Goal: Transaction & Acquisition: Purchase product/service

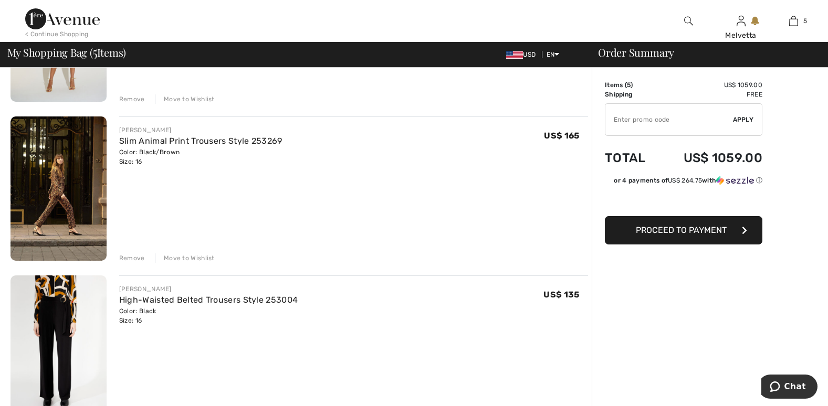
scroll to position [711, 0]
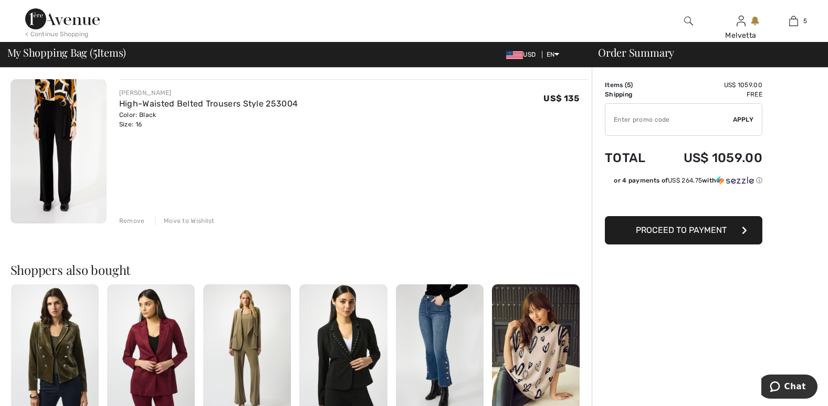
click at [159, 352] on img at bounding box center [151, 350] width 88 height 132
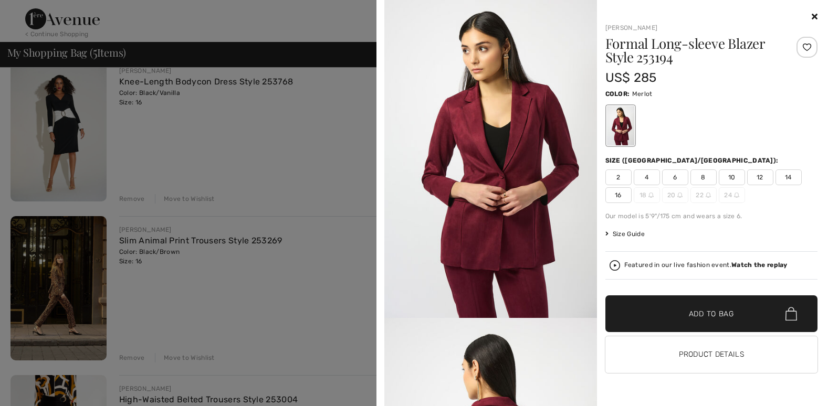
scroll to position [0, 0]
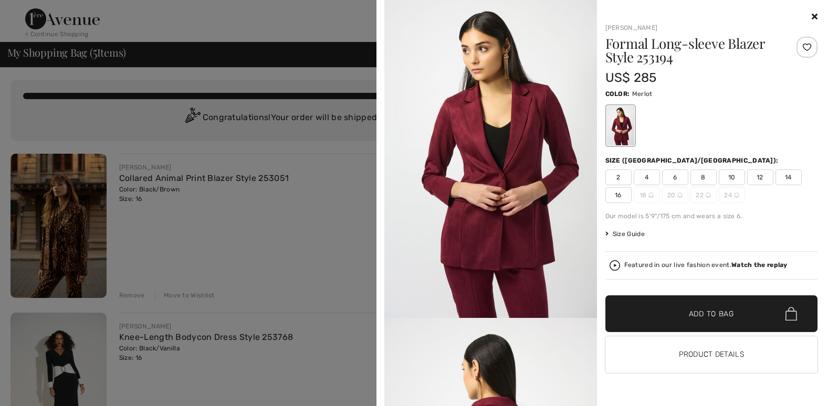
click at [812, 16] on icon at bounding box center [814, 16] width 6 height 8
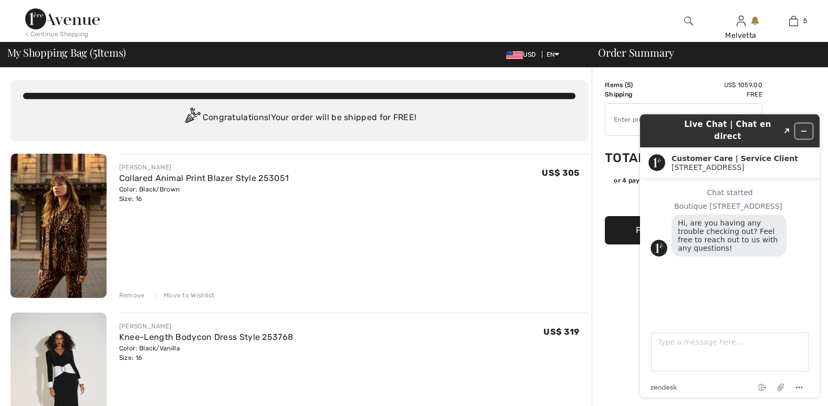
click at [806, 131] on icon "Minimize widget" at bounding box center [803, 131] width 5 height 0
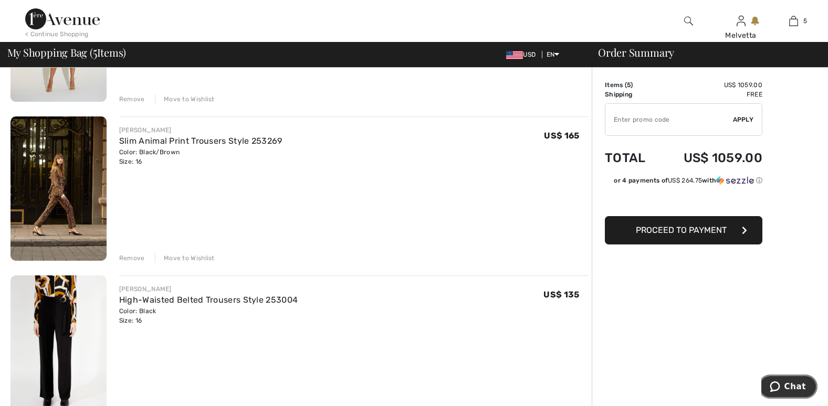
scroll to position [711, 0]
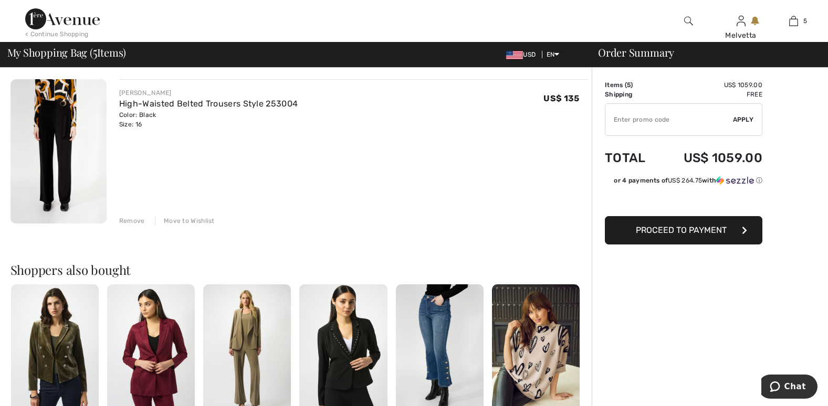
click at [132, 221] on div "Remove" at bounding box center [132, 220] width 26 height 9
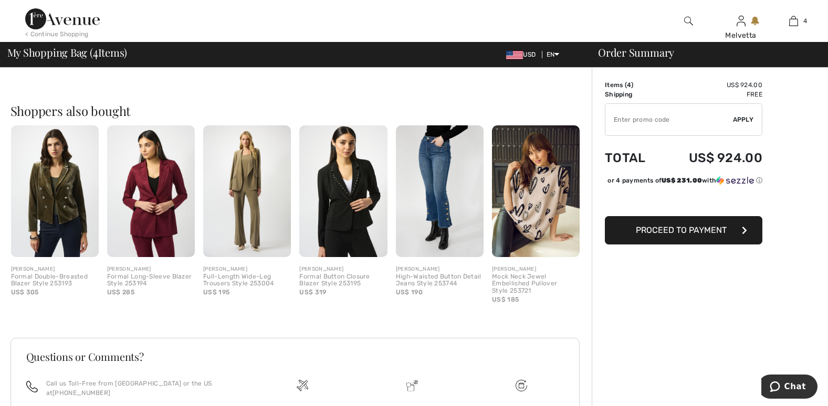
click at [153, 231] on img at bounding box center [151, 191] width 88 height 132
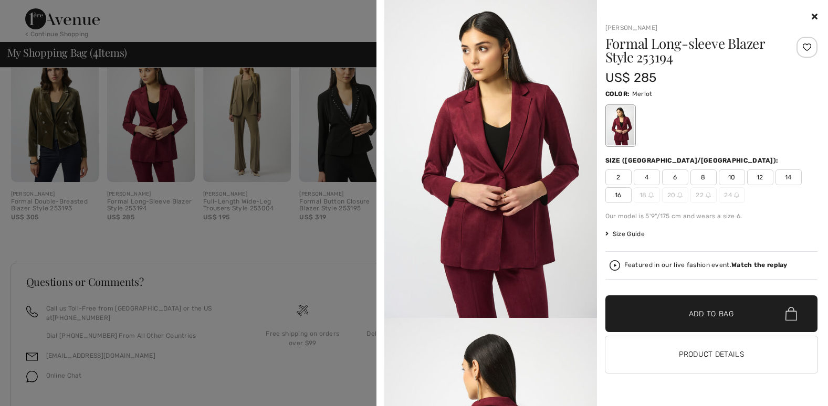
scroll to position [807, 0]
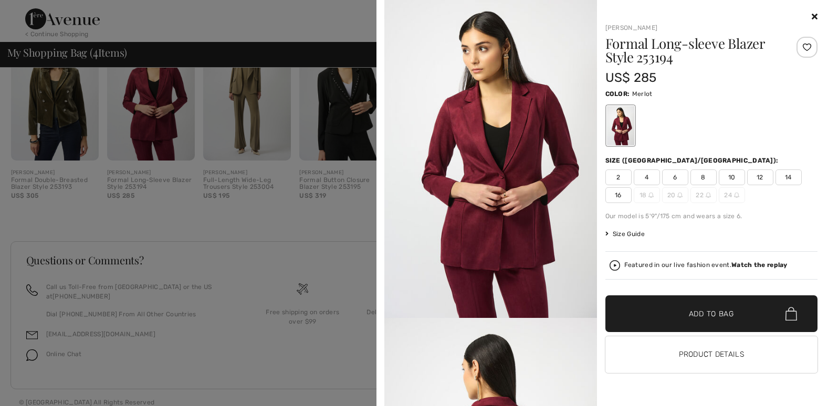
click at [487, 229] on img at bounding box center [490, 159] width 213 height 318
click at [504, 184] on img at bounding box center [490, 159] width 213 height 318
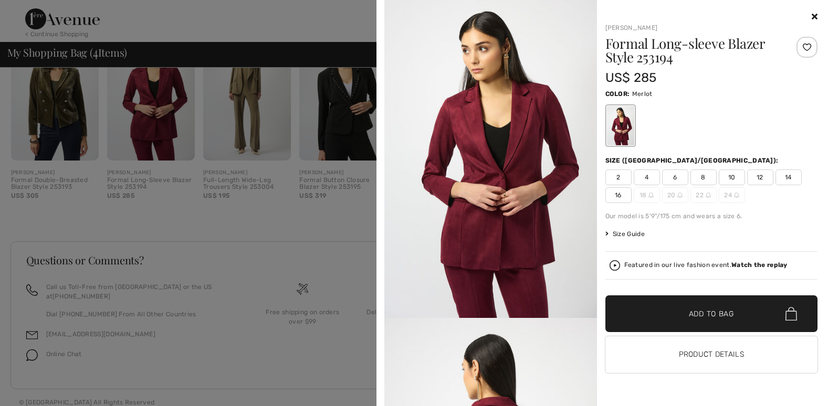
click at [489, 262] on img at bounding box center [490, 159] width 213 height 318
click at [811, 17] on icon at bounding box center [814, 16] width 6 height 8
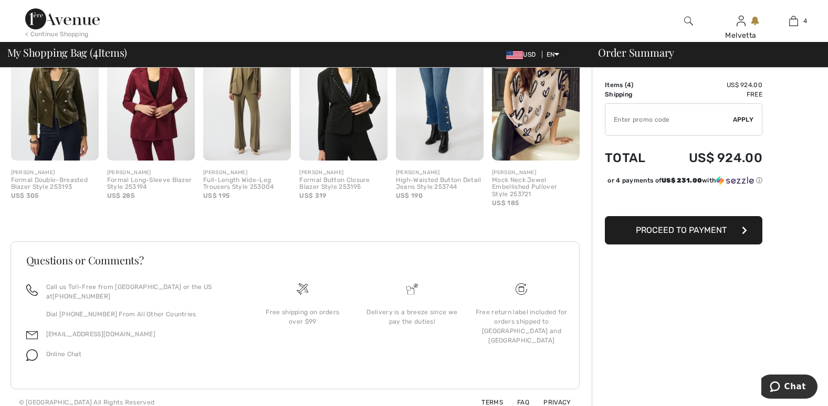
click at [690, 17] on img at bounding box center [688, 21] width 9 height 13
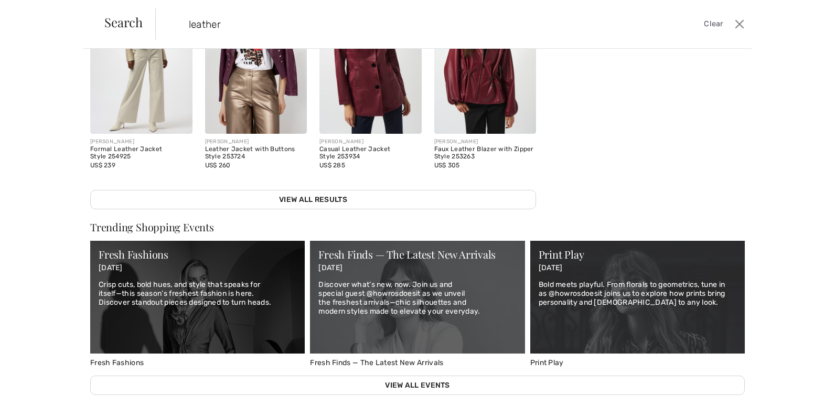
scroll to position [0, 0]
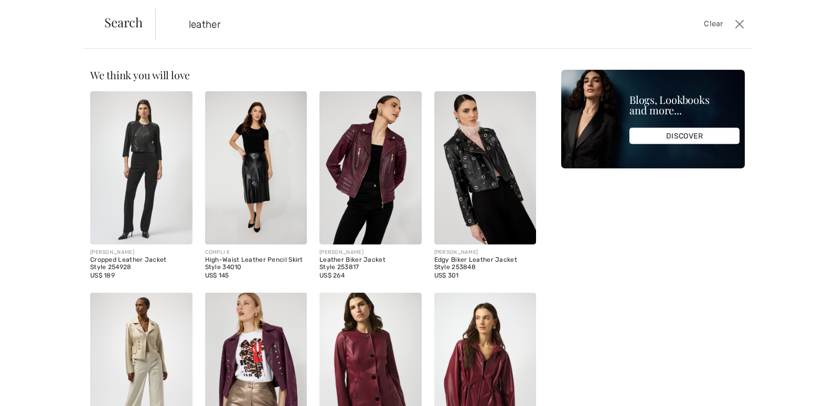
click at [243, 21] on input "leather" at bounding box center [387, 23] width 413 height 31
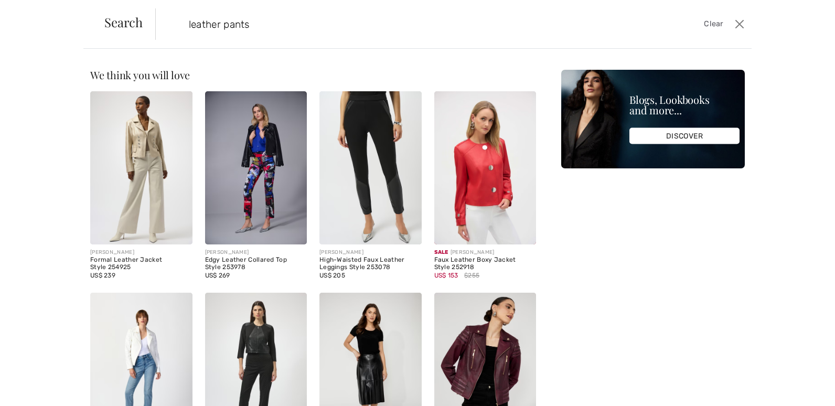
type input "leather pants"
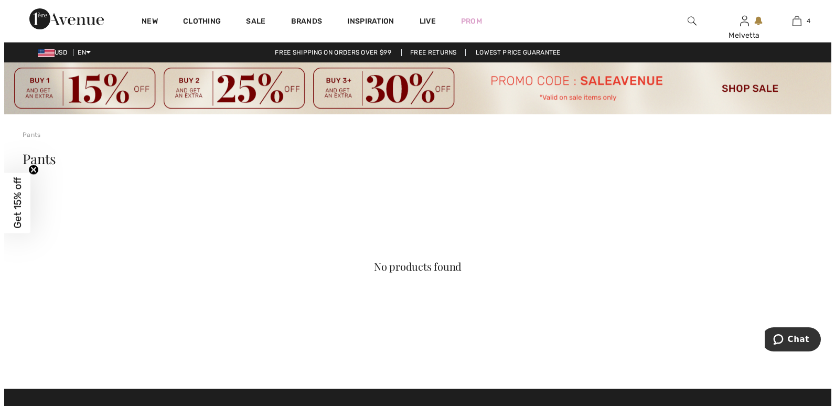
scroll to position [354, 0]
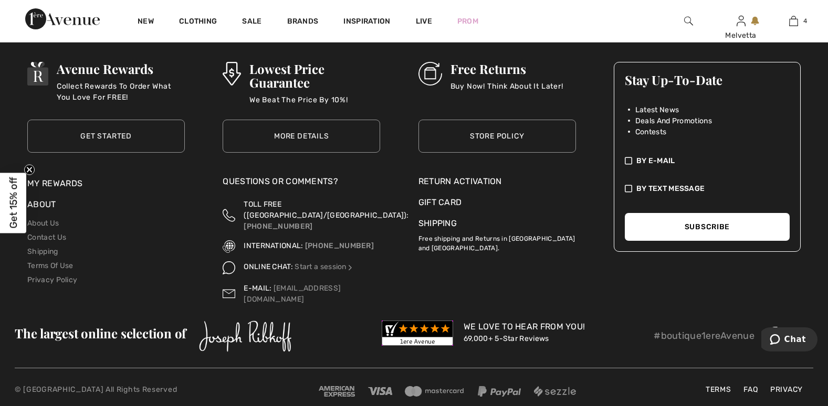
click at [684, 20] on img at bounding box center [688, 21] width 9 height 13
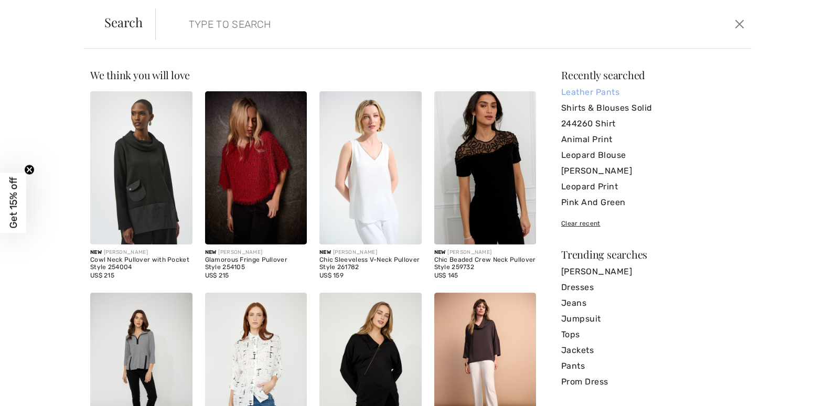
click at [596, 92] on link "Leather Pants" at bounding box center [654, 92] width 184 height 16
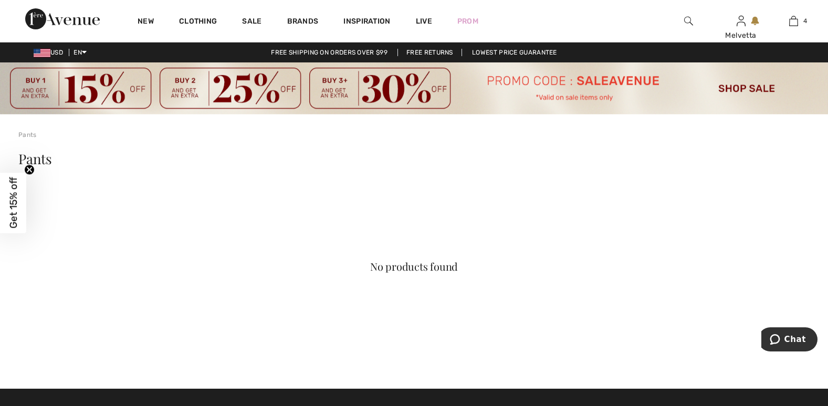
click at [686, 19] on img at bounding box center [688, 21] width 9 height 13
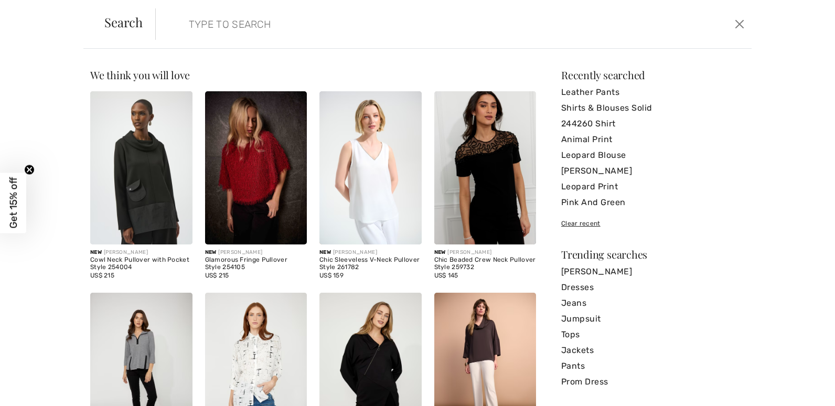
click at [310, 28] on input "search" at bounding box center [387, 23] width 413 height 31
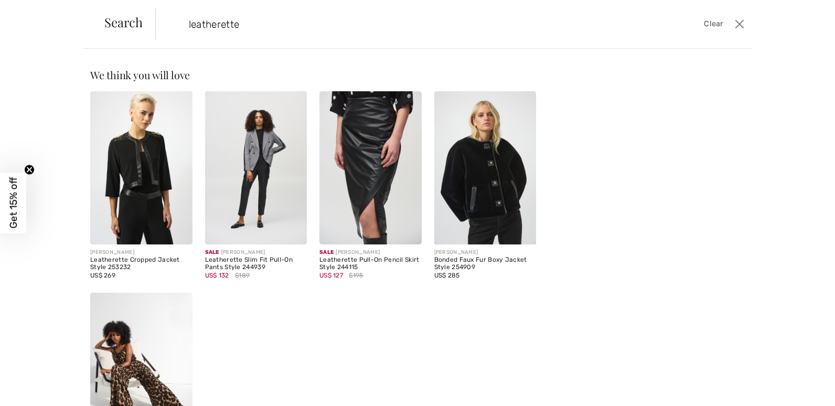
type input "leatherette"
click at [386, 157] on img at bounding box center [371, 167] width 102 height 153
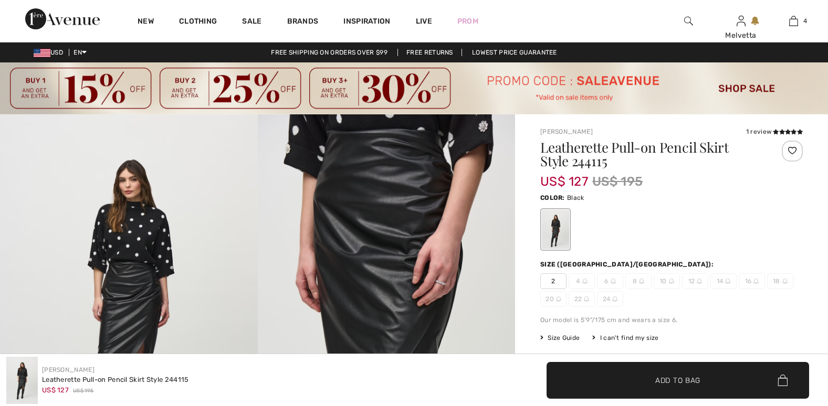
click at [406, 206] on img at bounding box center [387, 307] width 258 height 386
